Goal: Information Seeking & Learning: Find specific page/section

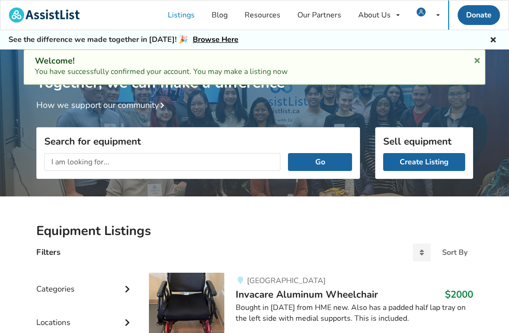
click at [476, 63] on icon at bounding box center [477, 59] width 9 height 8
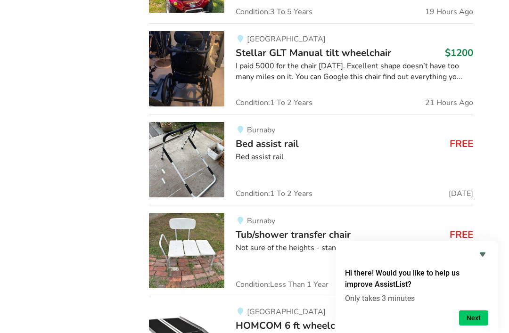
scroll to position [1559, 0]
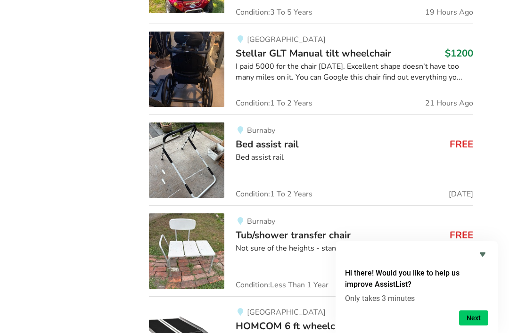
click at [190, 130] on img at bounding box center [186, 159] width 75 height 75
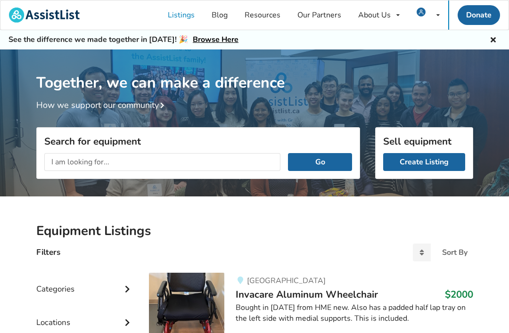
click at [56, 162] on input "text" at bounding box center [162, 162] width 236 height 18
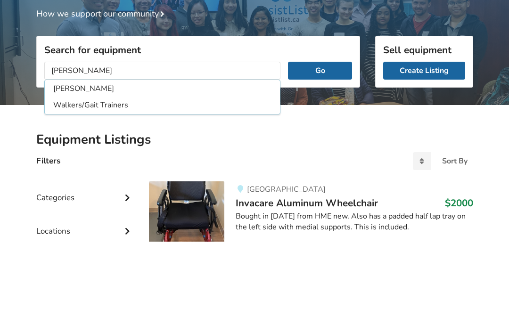
type input "[PERSON_NAME]"
click at [65, 172] on li "[PERSON_NAME]" at bounding box center [163, 180] width 232 height 16
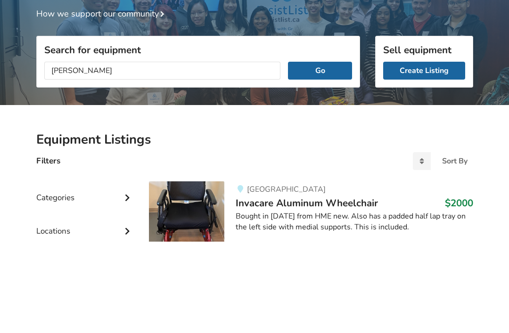
scroll to position [91, 0]
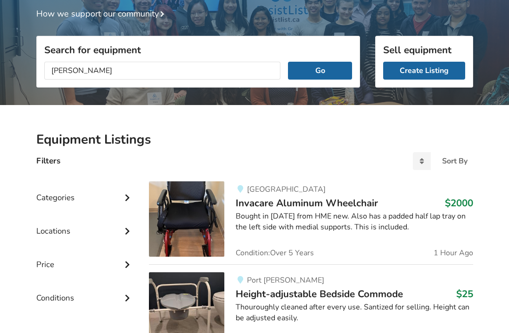
click at [327, 71] on button "Go" at bounding box center [320, 71] width 64 height 18
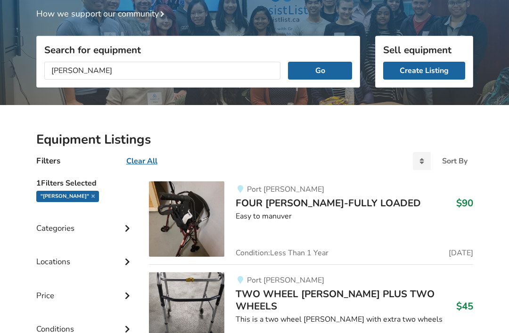
click at [125, 263] on icon at bounding box center [126, 261] width 9 height 8
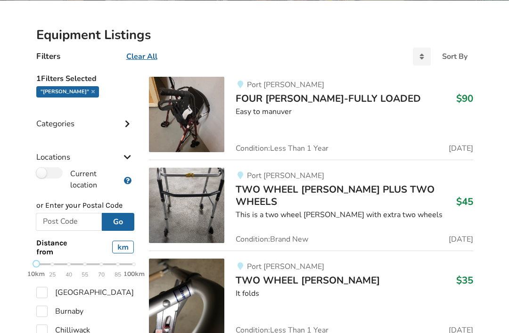
scroll to position [200, 0]
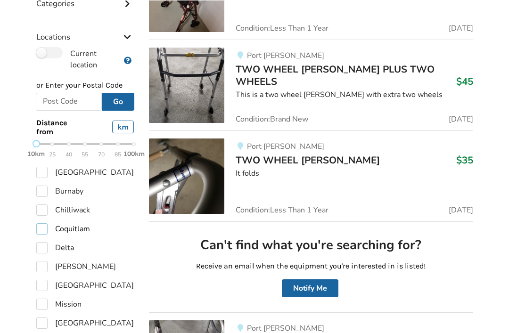
click at [44, 229] on label "Coquitlam" at bounding box center [63, 228] width 54 height 11
checkbox input "true"
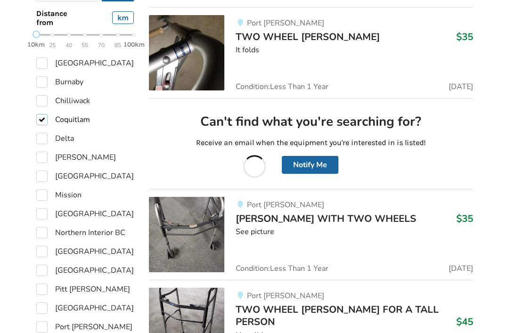
scroll to position [440, 0]
click at [43, 321] on label "Port [PERSON_NAME]" at bounding box center [84, 326] width 96 height 11
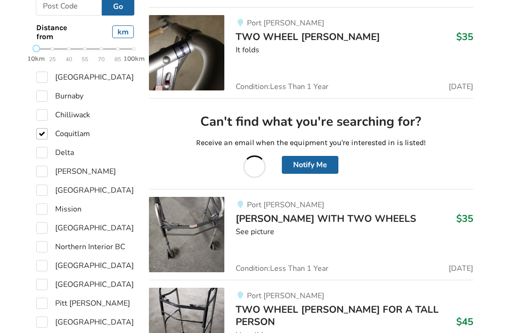
checkbox input "true"
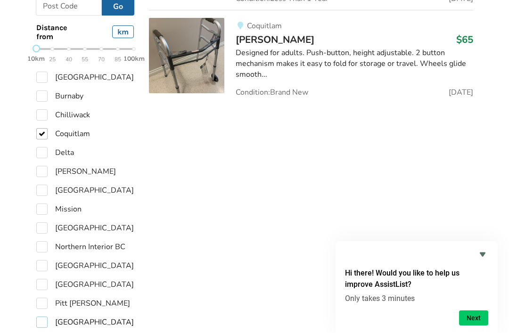
click at [45, 317] on label "[GEOGRAPHIC_DATA]" at bounding box center [85, 322] width 98 height 11
checkbox input "true"
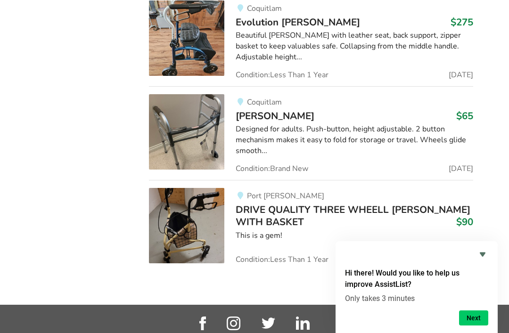
scroll to position [1558, 0]
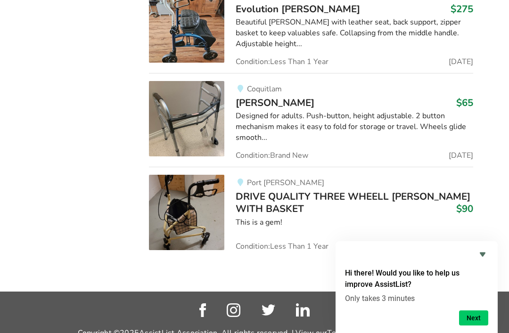
click at [482, 260] on icon "Hide survey" at bounding box center [482, 254] width 11 height 11
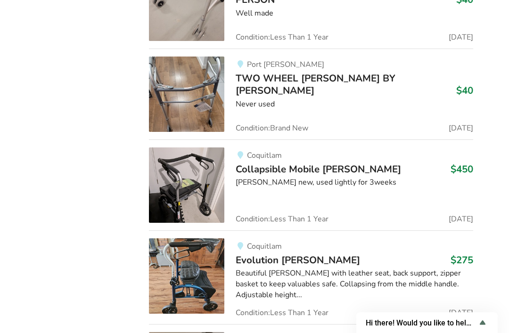
scroll to position [1307, 0]
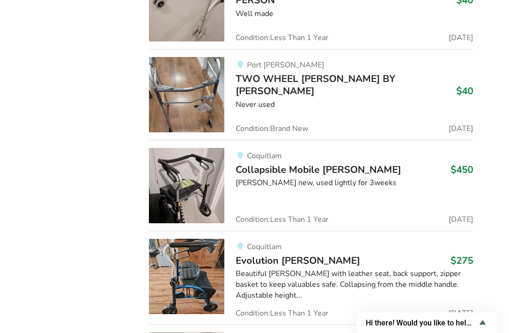
click at [189, 284] on img at bounding box center [186, 276] width 75 height 75
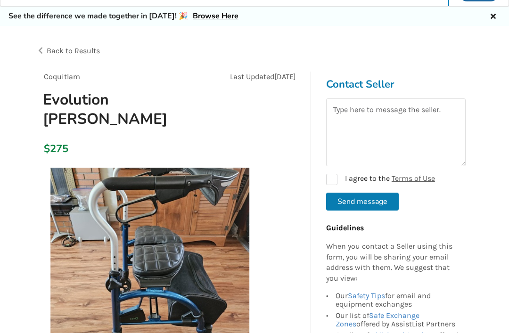
scroll to position [72, 0]
